Goal: Transaction & Acquisition: Purchase product/service

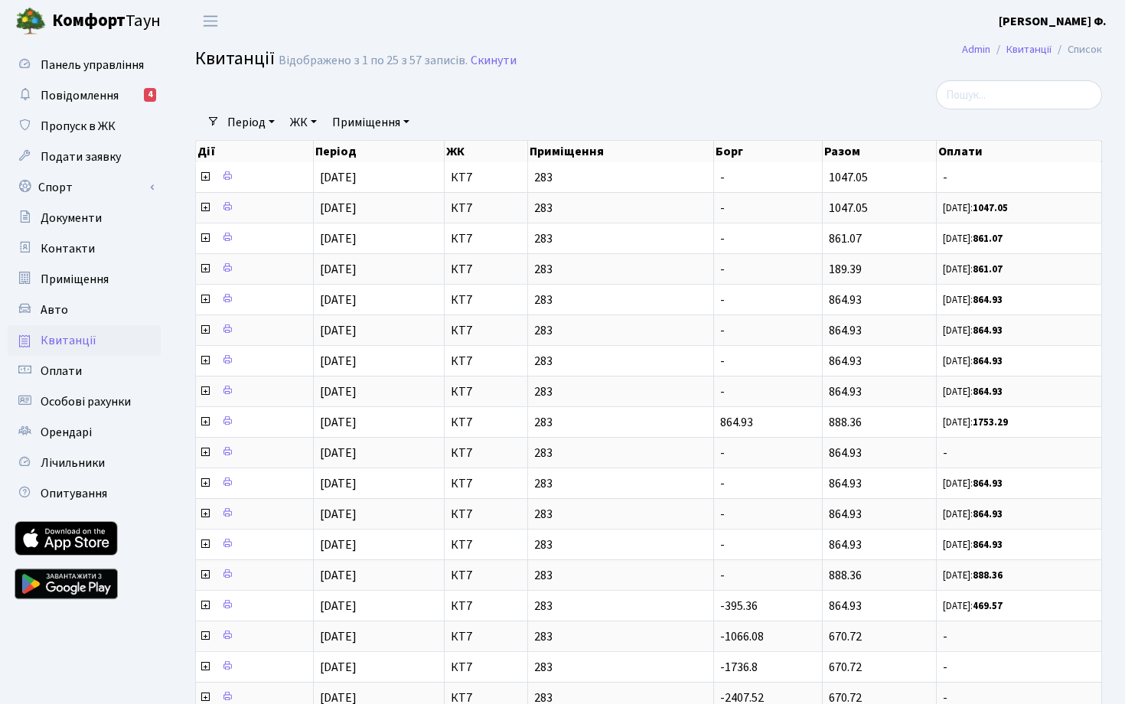
select select "25"
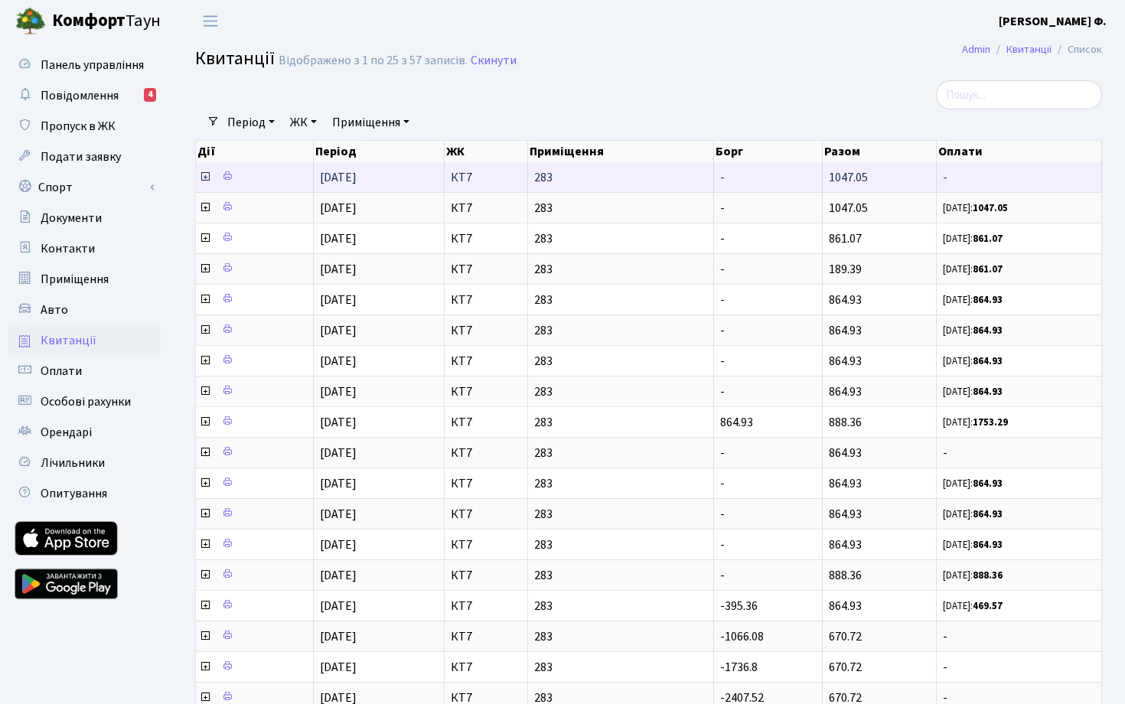
click at [560, 182] on span "283" at bounding box center [620, 177] width 173 height 12
click at [203, 183] on icon at bounding box center [205, 177] width 12 height 12
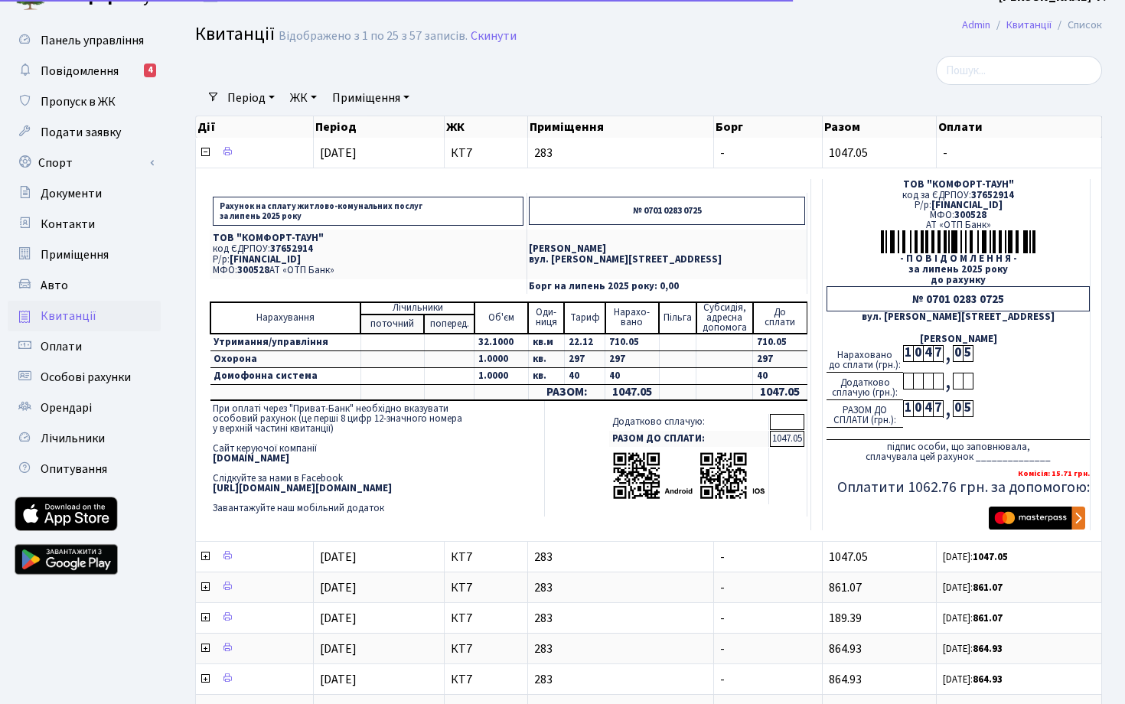
scroll to position [30, 0]
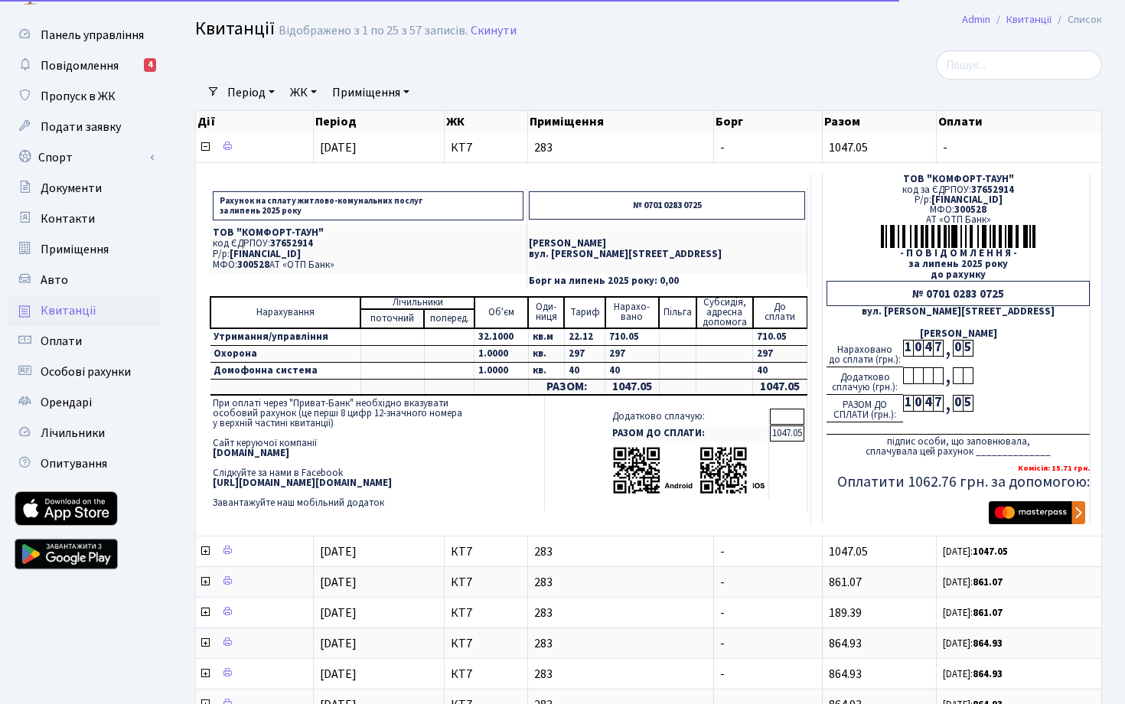
click at [1018, 524] on img "submit" at bounding box center [1037, 512] width 96 height 23
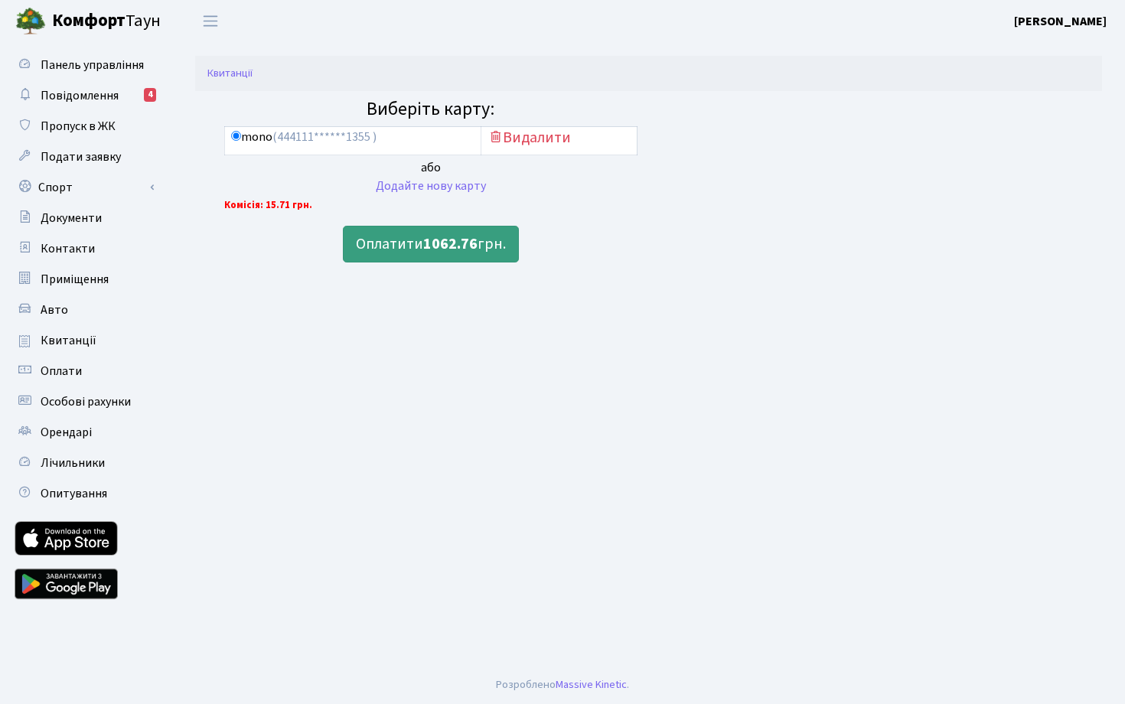
click at [444, 250] on b "1062.76" at bounding box center [450, 243] width 54 height 21
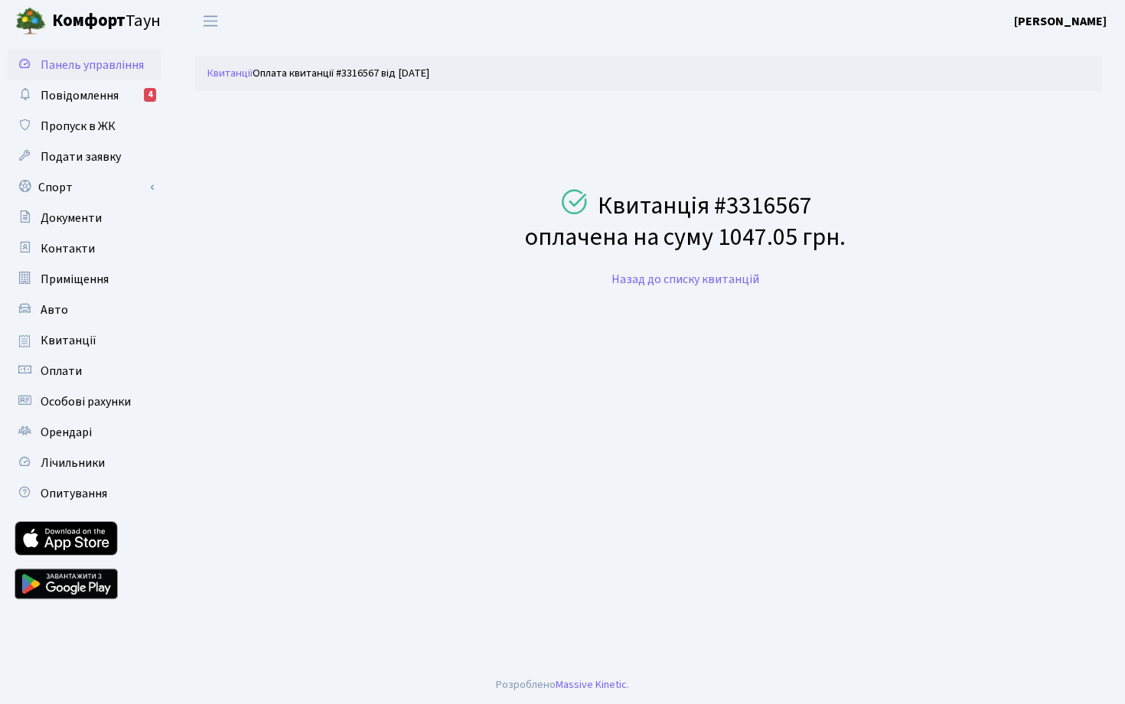
click at [79, 65] on span "Панель управління" at bounding box center [92, 65] width 103 height 17
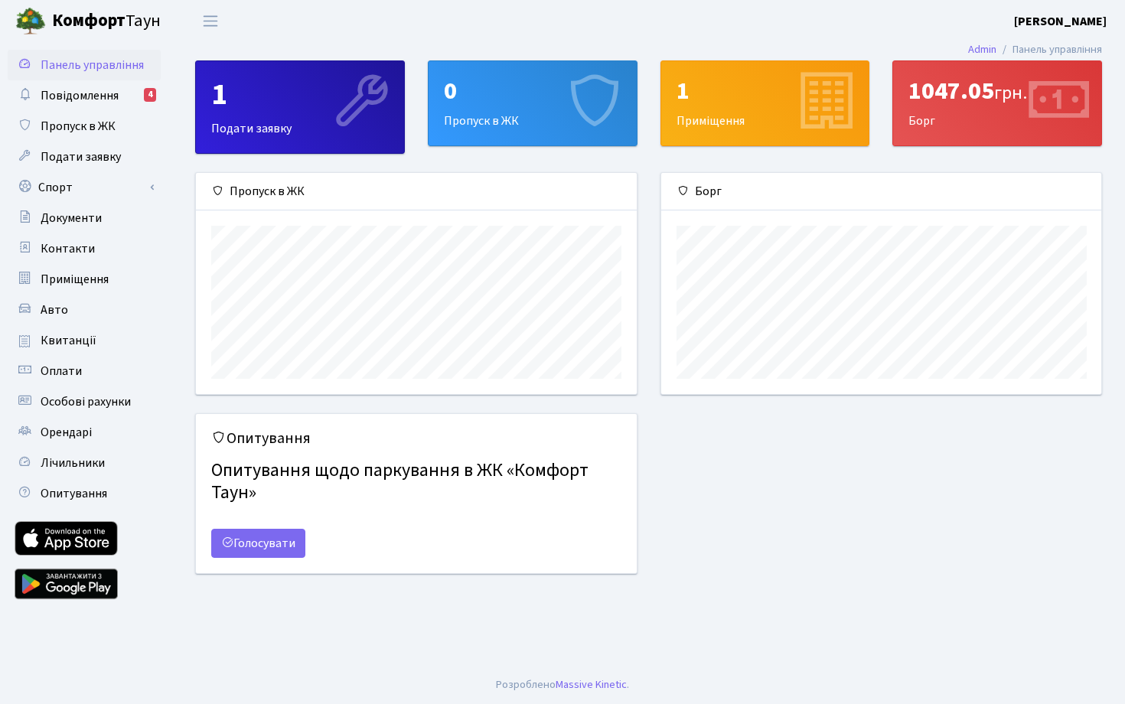
scroll to position [221, 440]
click at [73, 338] on span "Квитанції" at bounding box center [69, 340] width 56 height 17
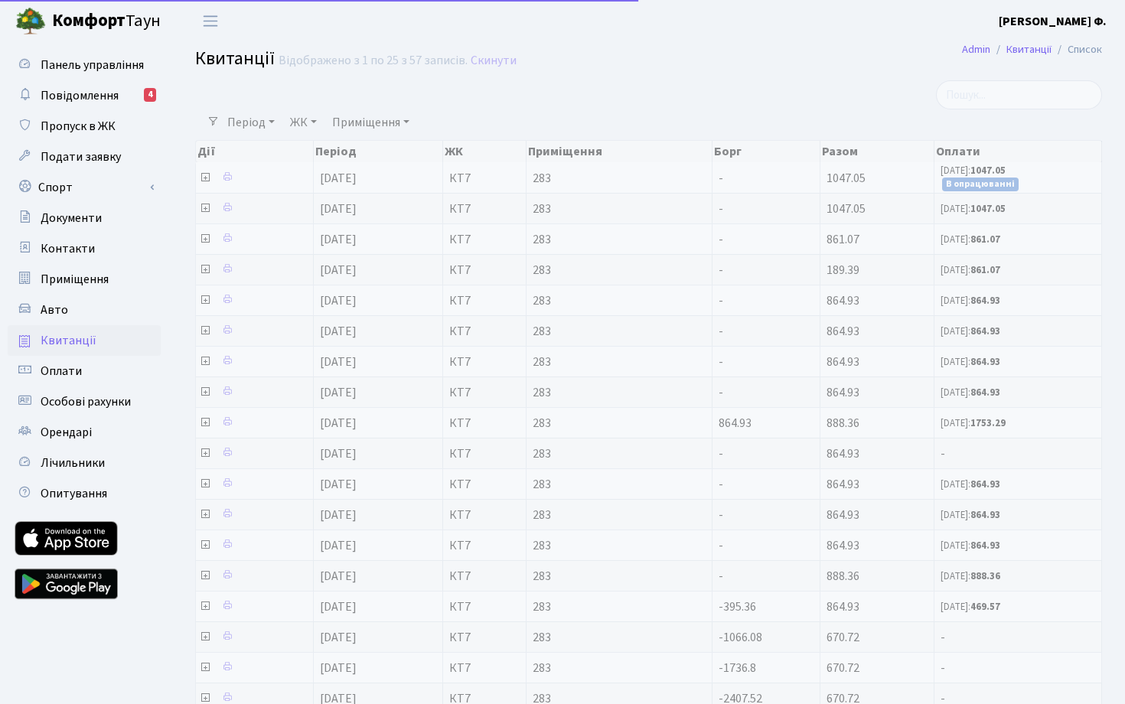
select select "25"
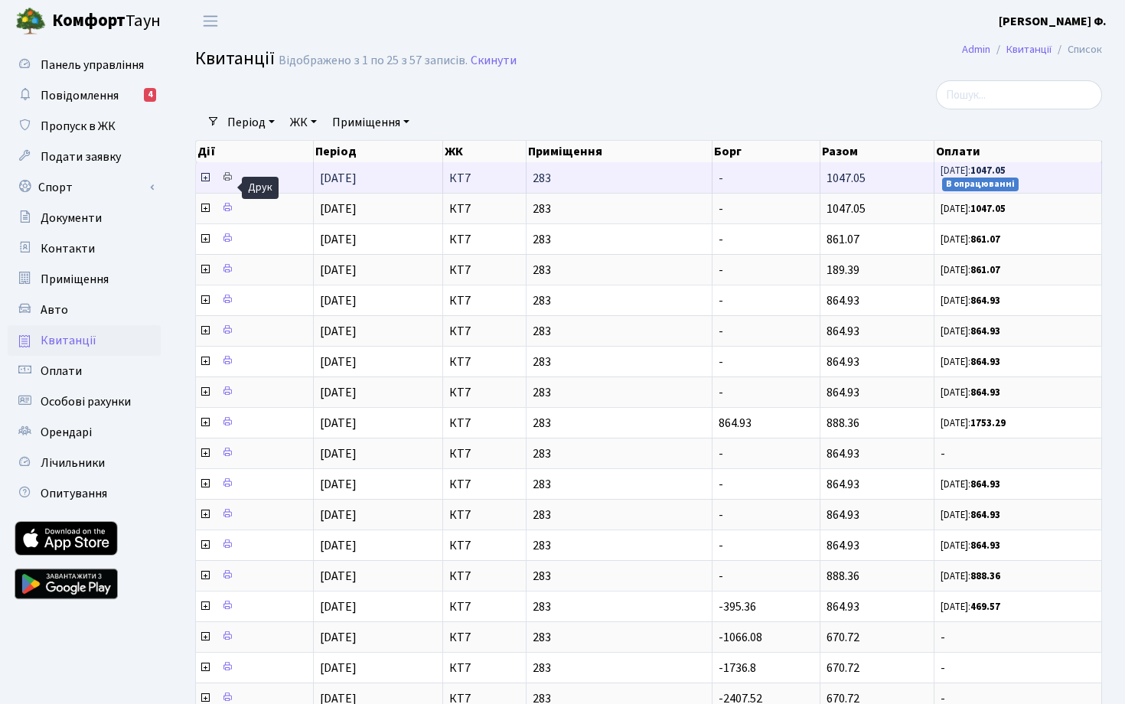
click at [232, 182] on icon at bounding box center [227, 176] width 11 height 11
click at [204, 184] on icon at bounding box center [205, 177] width 12 height 12
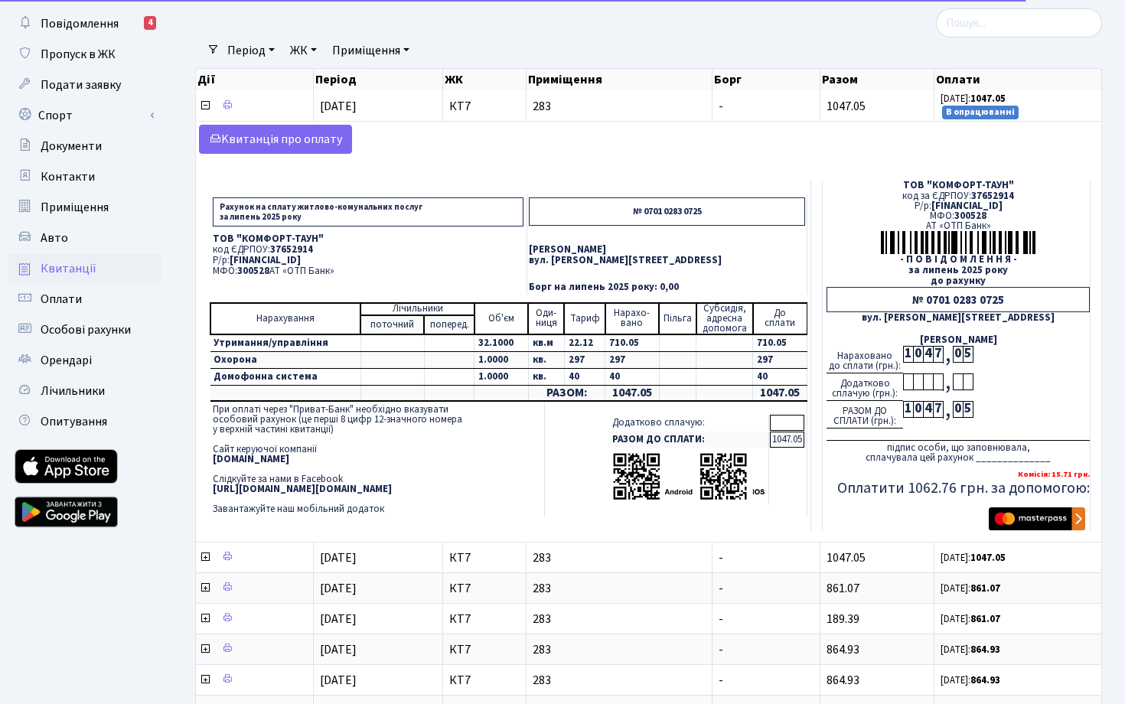
scroll to position [70, 0]
